Goal: Task Accomplishment & Management: Manage account settings

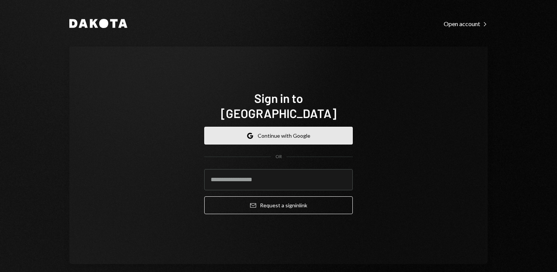
click at [241, 128] on button "Google Continue with Google" at bounding box center [278, 136] width 148 height 18
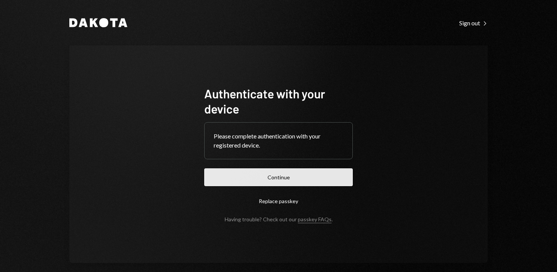
click at [257, 178] on button "Continue" at bounding box center [278, 178] width 148 height 18
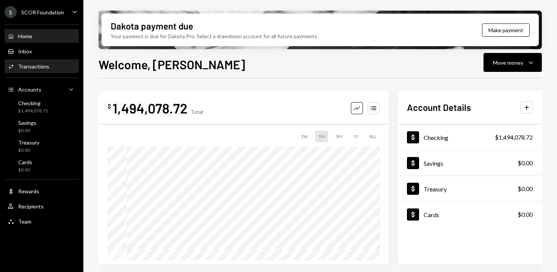
click at [37, 67] on div "Transactions" at bounding box center [33, 66] width 31 height 6
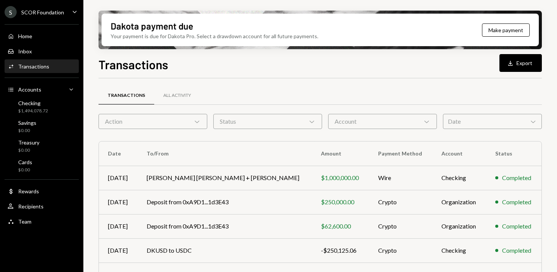
click at [191, 119] on div "Action Chevron Down" at bounding box center [152, 121] width 109 height 15
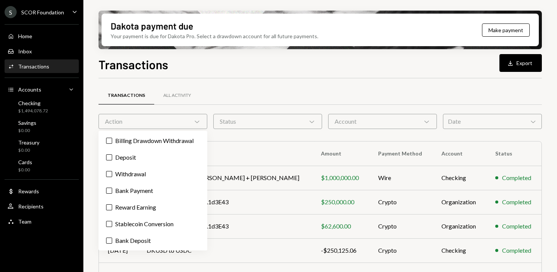
click at [254, 91] on div "Transactions All Activity" at bounding box center [319, 95] width 443 height 19
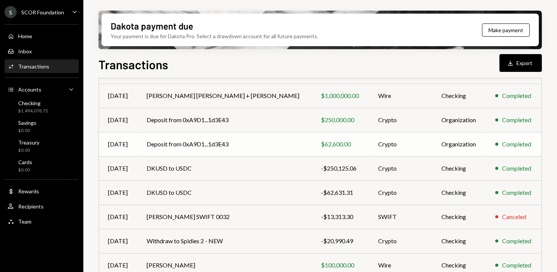
scroll to position [159, 0]
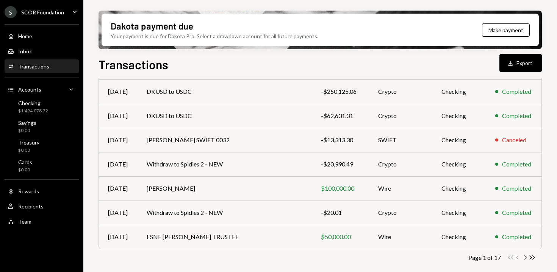
click at [523, 258] on icon "Chevron Right" at bounding box center [524, 257] width 7 height 7
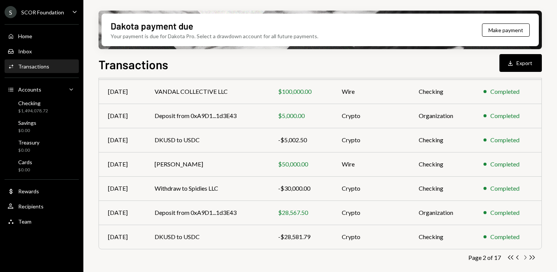
click at [526, 258] on icon "Chevron Right" at bounding box center [524, 257] width 7 height 7
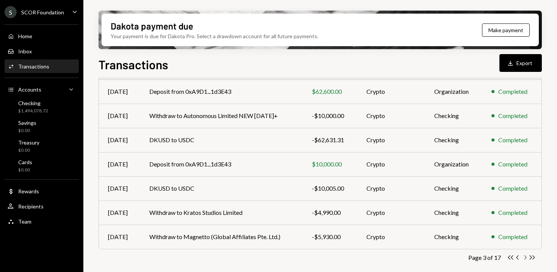
click at [526, 258] on icon "button" at bounding box center [525, 258] width 2 height 4
